Goal: Task Accomplishment & Management: Complete application form

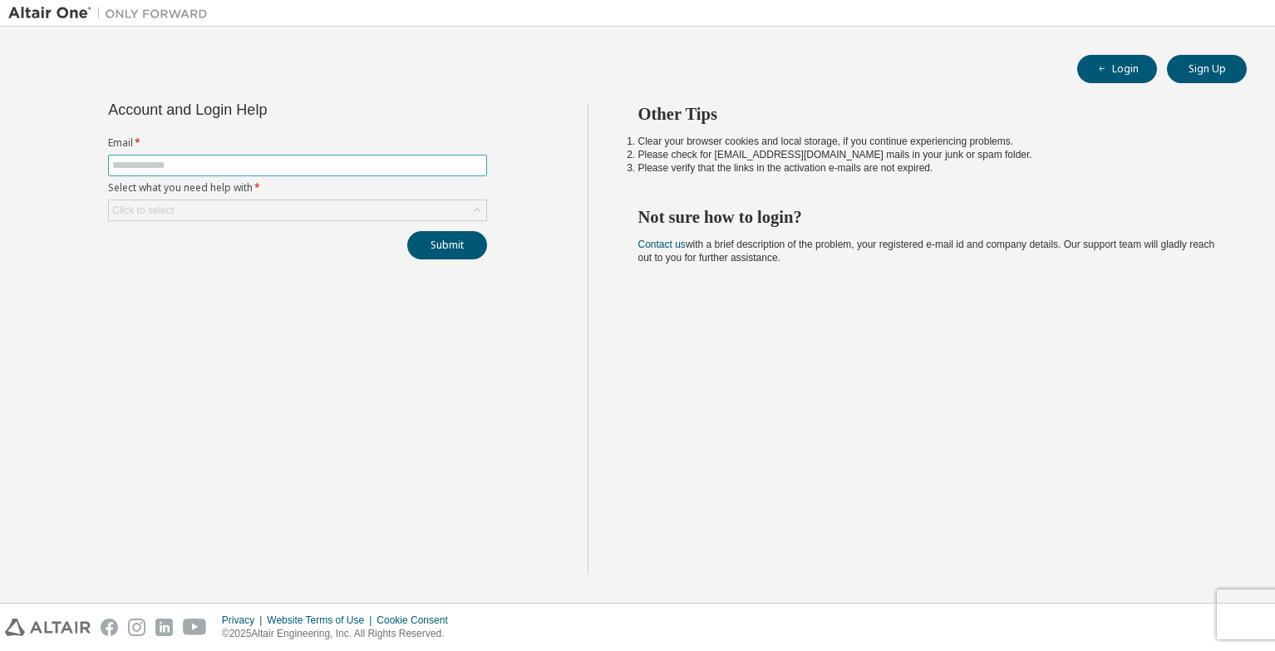
click at [173, 165] on input "text" at bounding box center [297, 165] width 371 height 13
type input "**********"
click at [211, 209] on div "Click to select" at bounding box center [297, 210] width 377 height 20
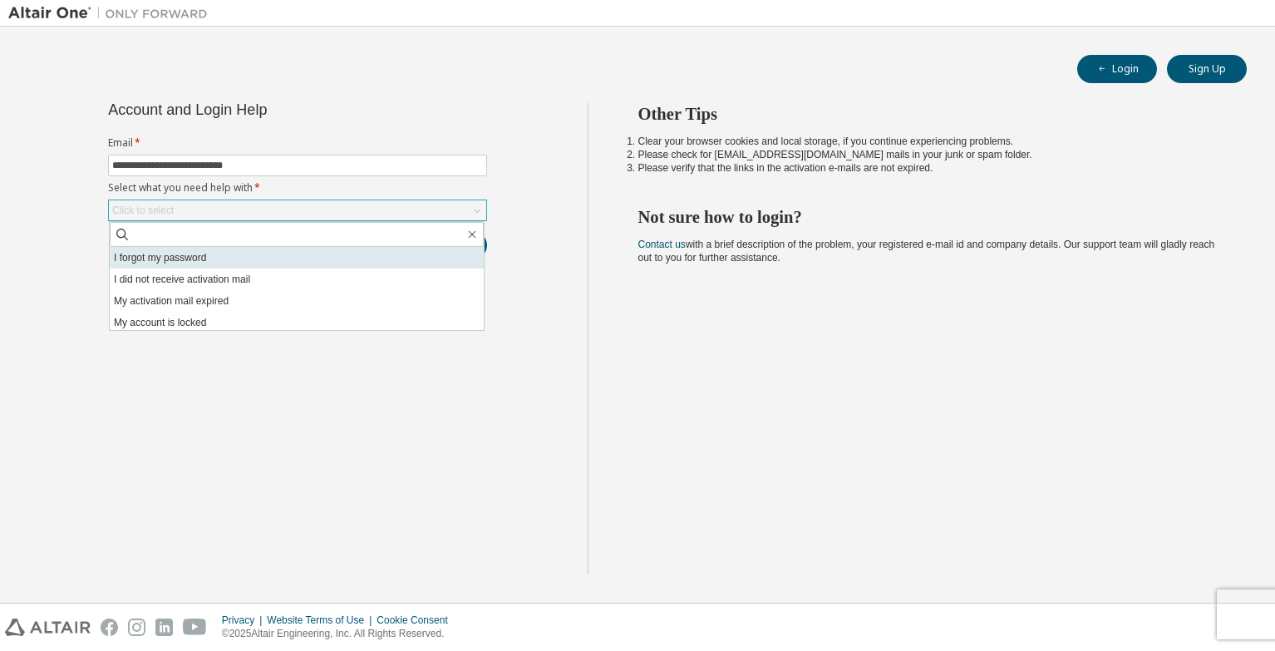
click at [202, 251] on li "I forgot my password" at bounding box center [297, 258] width 374 height 22
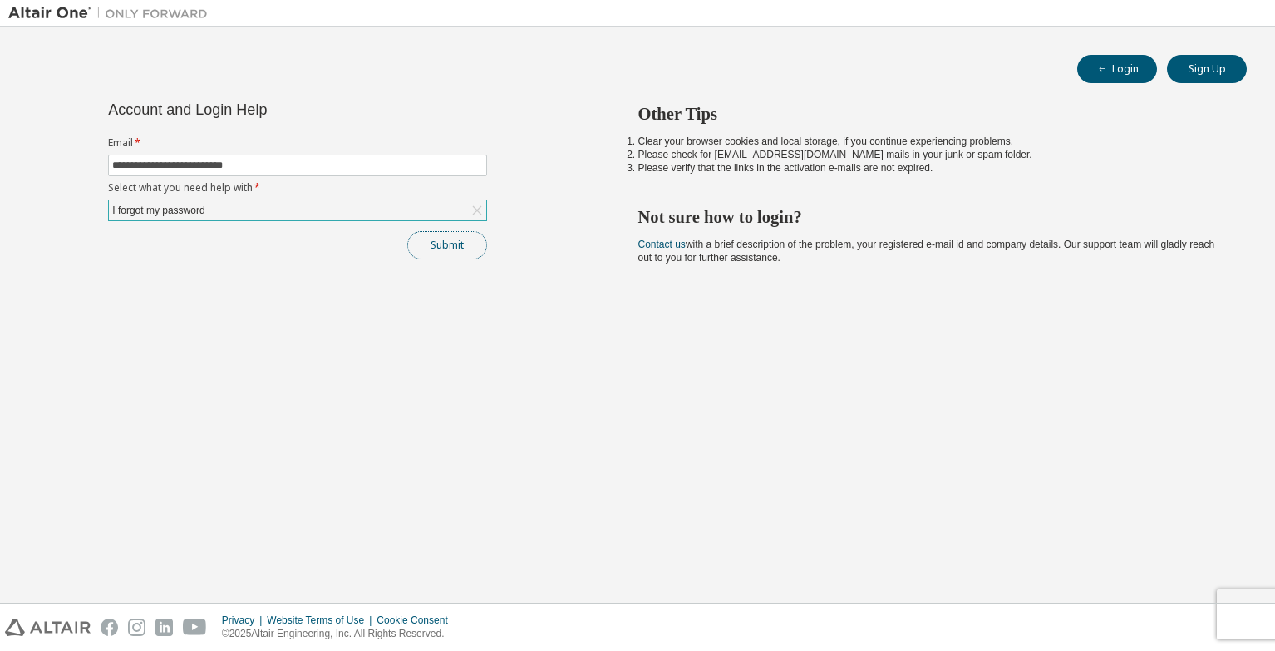
click at [443, 239] on button "Submit" at bounding box center [447, 245] width 80 height 28
click at [369, 211] on div "I forgot my password" at bounding box center [297, 210] width 377 height 20
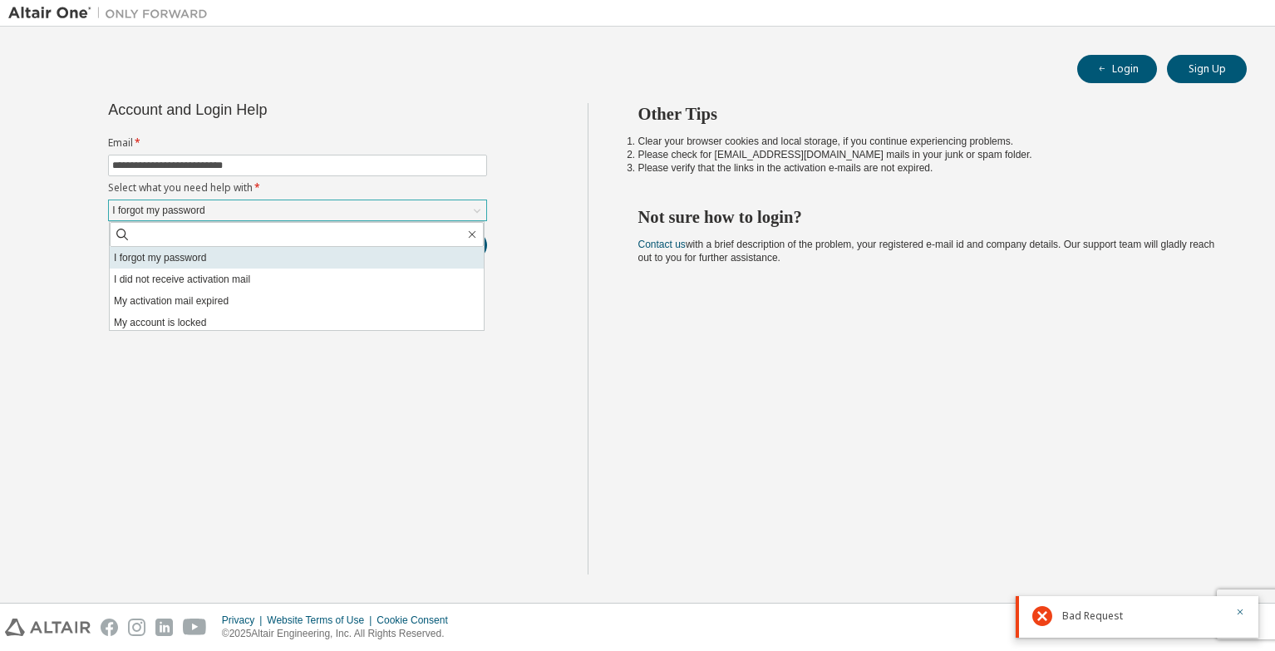
click at [327, 262] on li "I forgot my password" at bounding box center [297, 258] width 374 height 22
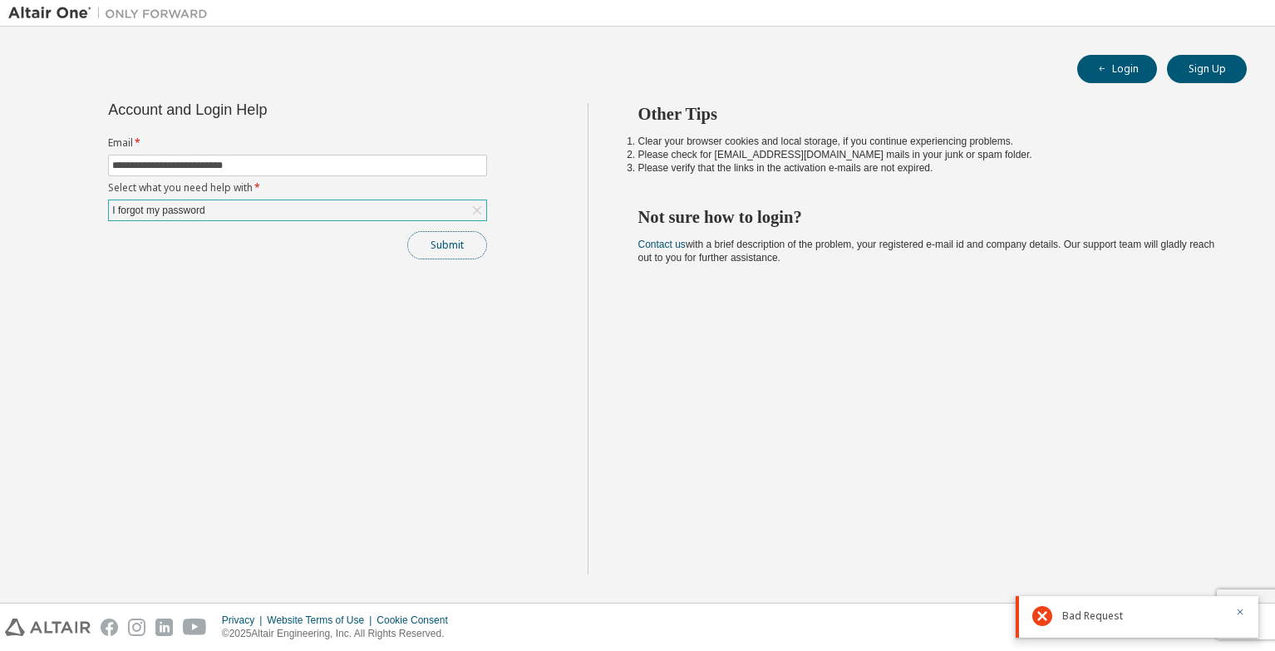
click at [440, 245] on button "Submit" at bounding box center [447, 245] width 80 height 28
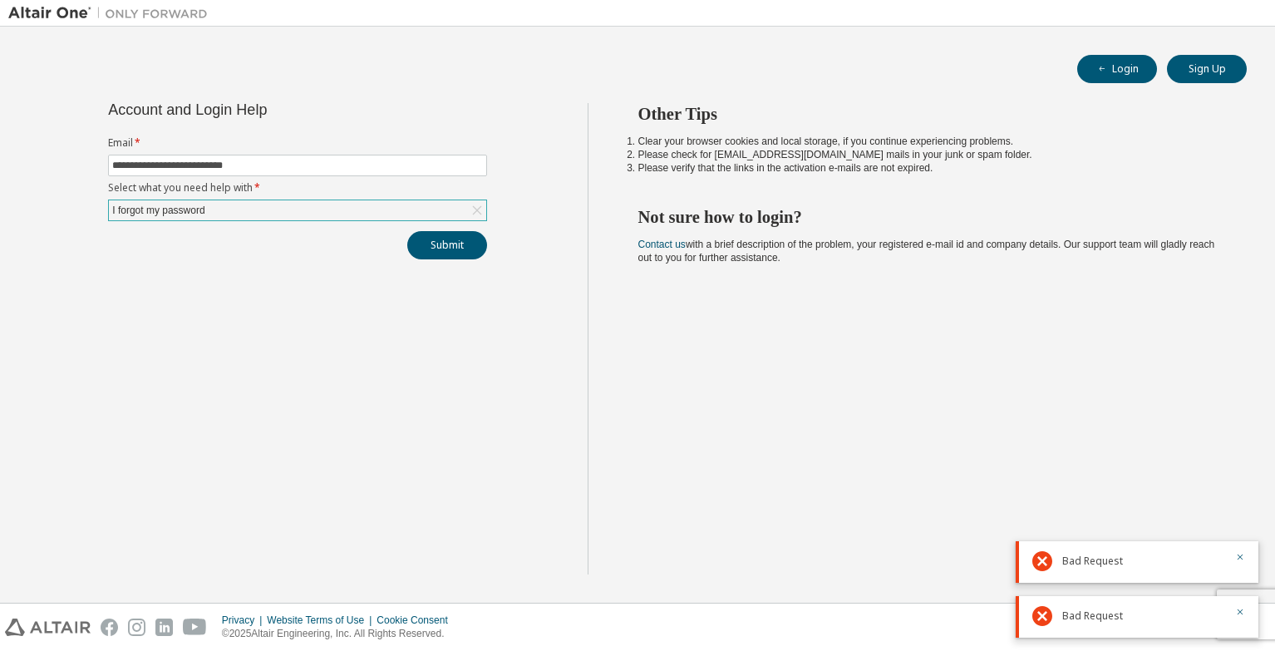
click at [1195, 617] on div "Bad Request" at bounding box center [1143, 616] width 163 height 20
click at [1232, 607] on div "Bad Request" at bounding box center [1137, 617] width 243 height 42
click at [1233, 608] on div at bounding box center [1235, 616] width 20 height 20
click at [1234, 614] on div at bounding box center [1235, 616] width 20 height 20
click at [1237, 616] on icon "button" at bounding box center [1240, 612] width 10 height 10
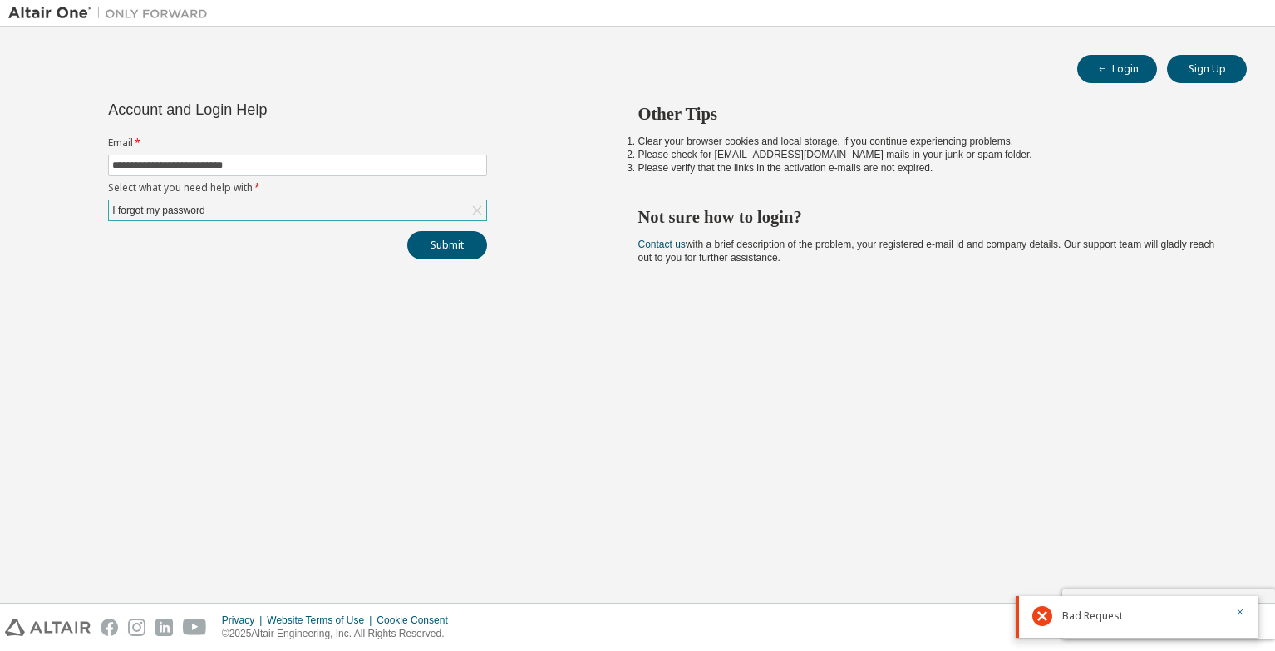
click at [1241, 608] on icon "button" at bounding box center [1240, 612] width 10 height 10
click at [425, 244] on button "Submit" at bounding box center [447, 245] width 80 height 28
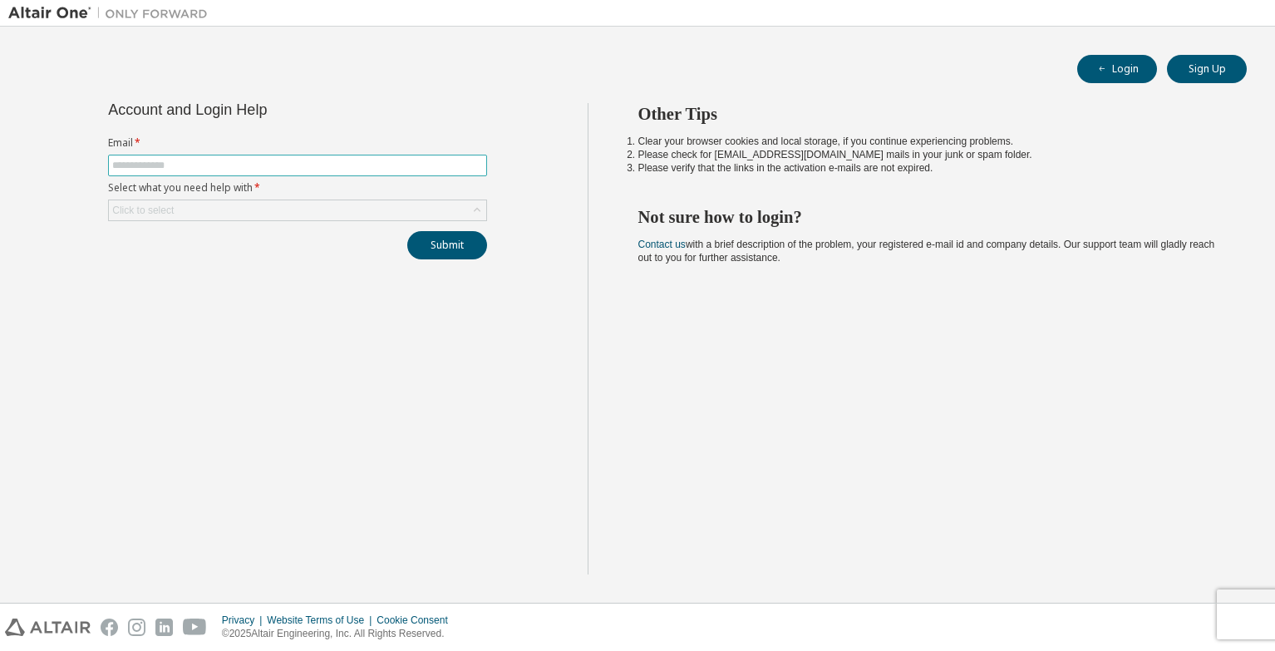
click at [302, 170] on input "text" at bounding box center [297, 165] width 371 height 13
type input "**********"
click at [282, 204] on div "Click to select" at bounding box center [297, 210] width 377 height 20
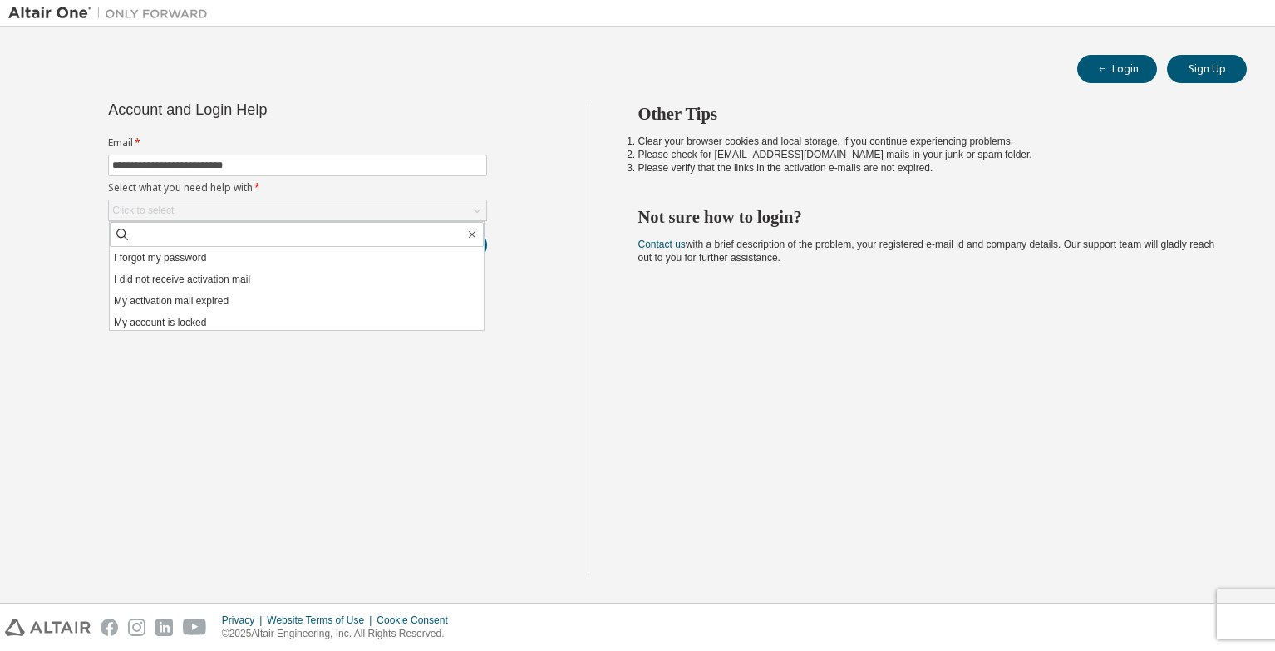
click at [148, 131] on div "**********" at bounding box center [297, 181] width 399 height 156
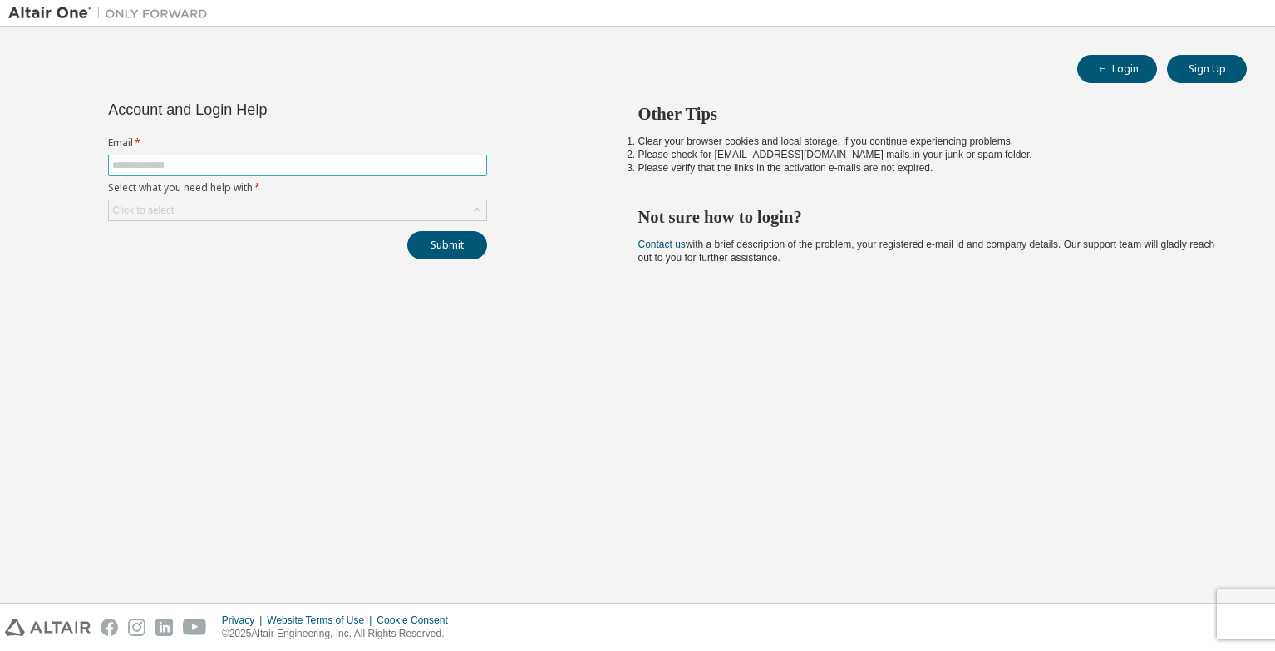
click at [246, 169] on input "text" at bounding box center [297, 165] width 371 height 13
click at [266, 215] on div "Click to select" at bounding box center [297, 210] width 377 height 20
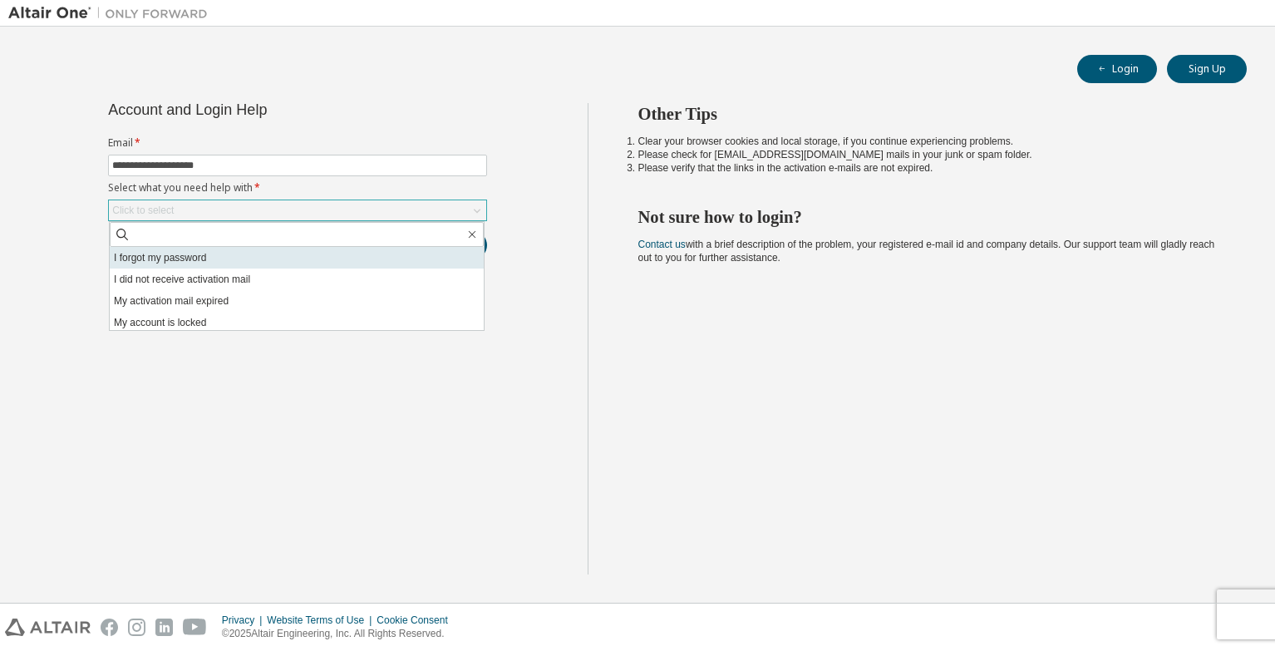
click at [263, 258] on li "I forgot my password" at bounding box center [297, 258] width 374 height 22
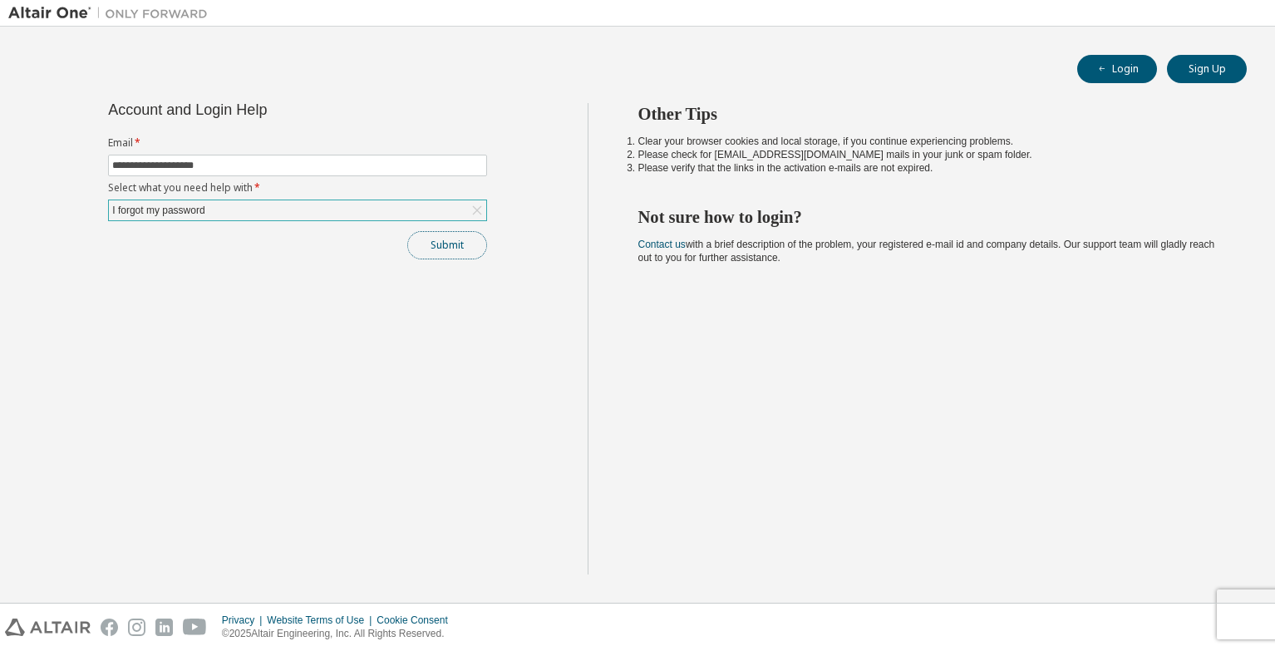
click at [449, 249] on button "Submit" at bounding box center [447, 245] width 80 height 28
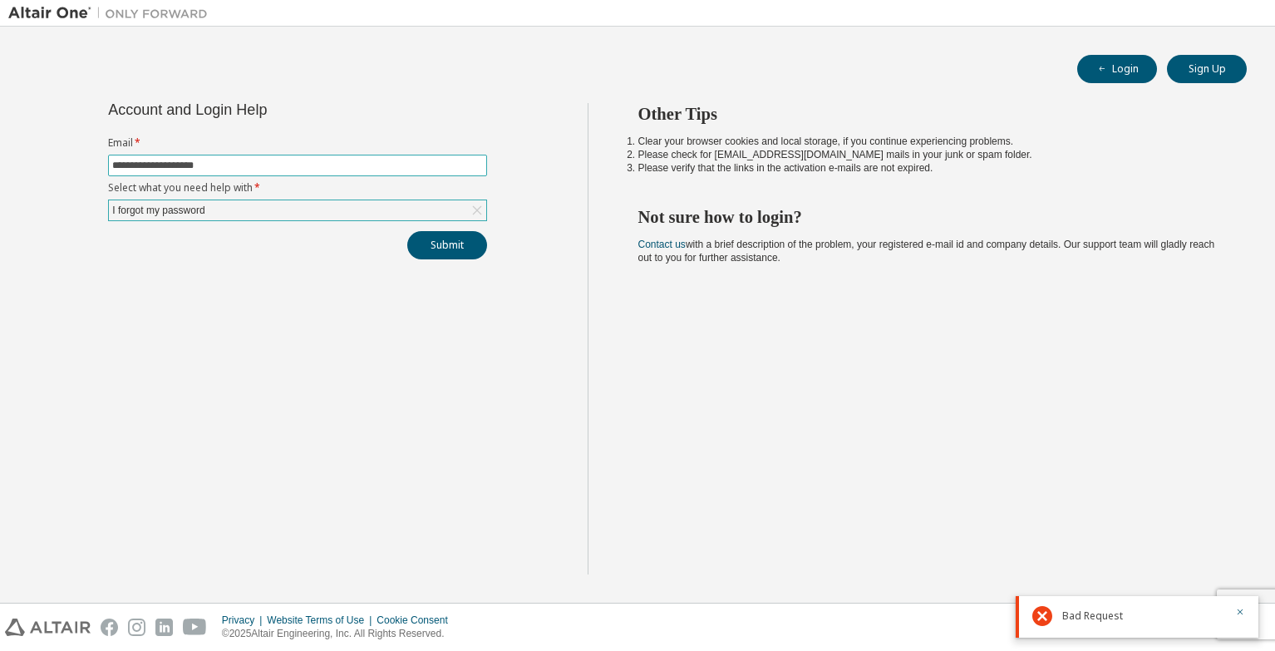
click at [164, 161] on input "**********" at bounding box center [297, 165] width 371 height 13
type input "**********"
click at [453, 249] on button "Submit" at bounding box center [447, 245] width 80 height 28
